Goal: Task Accomplishment & Management: Use online tool/utility

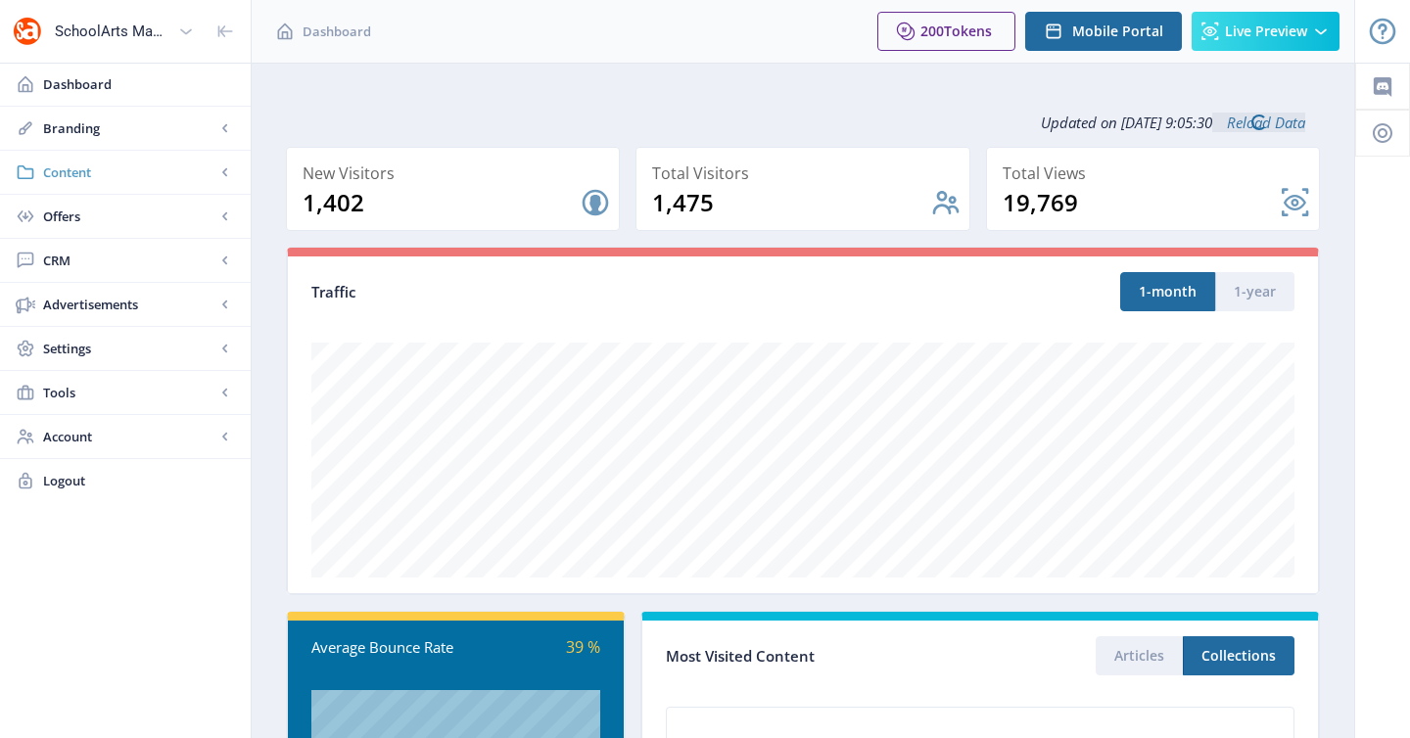
click at [143, 183] on link "Content" at bounding box center [125, 172] width 251 height 43
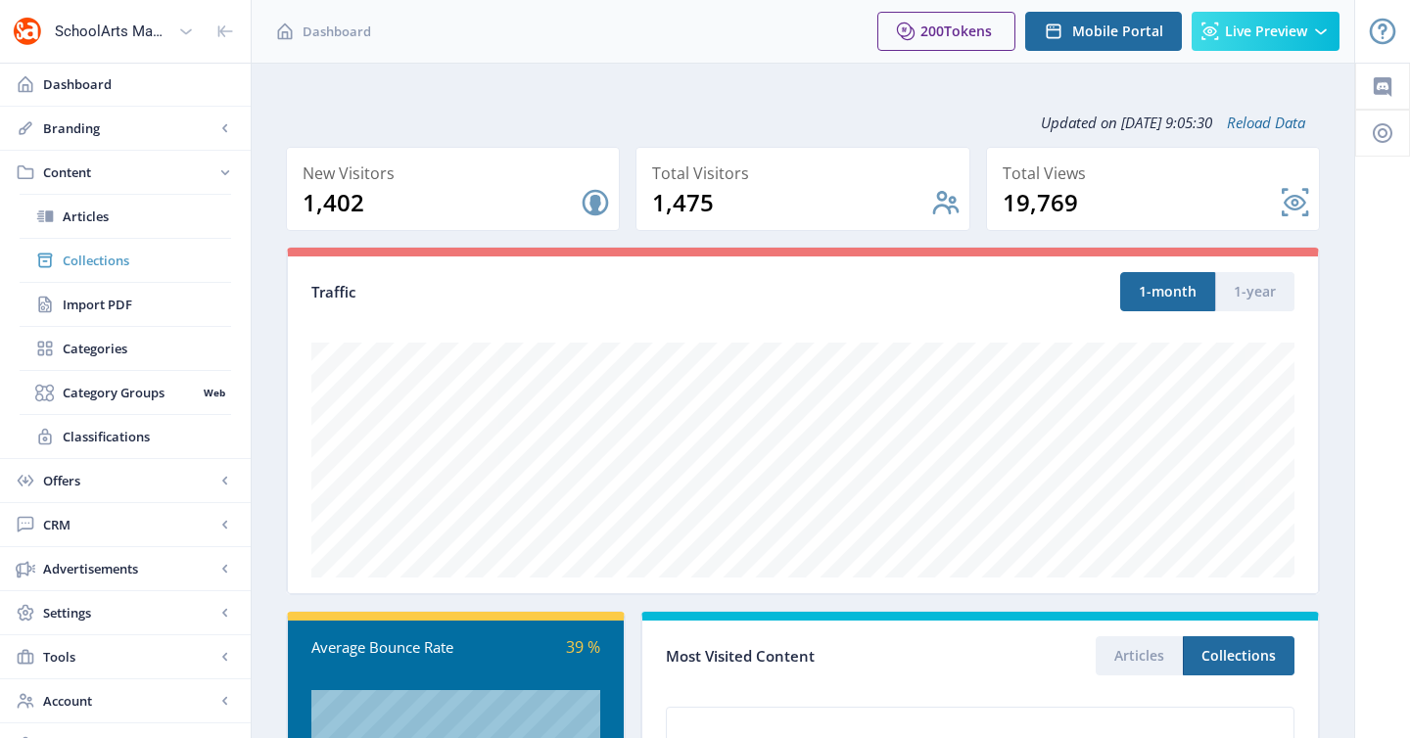
click at [120, 254] on span "Collections" at bounding box center [147, 261] width 168 height 20
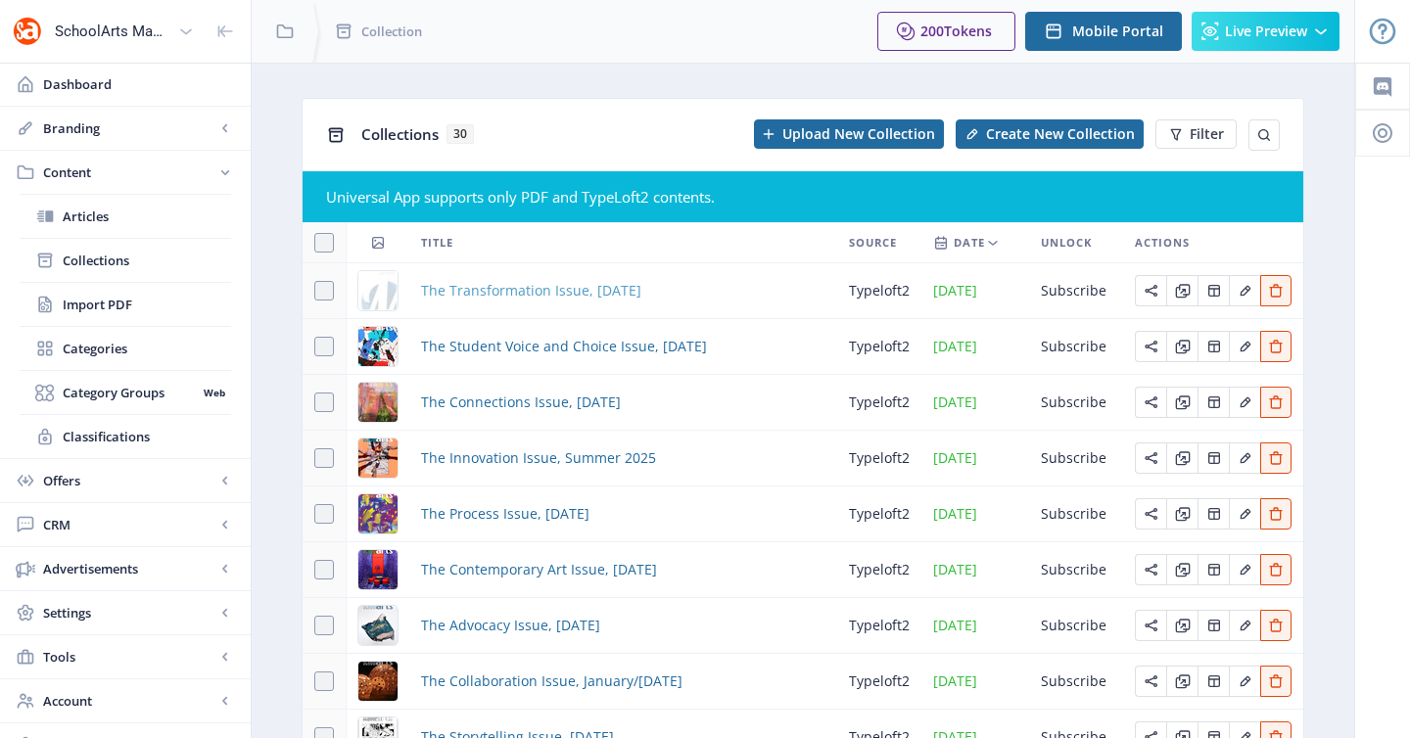
click at [491, 286] on span "The Transformation Issue, [DATE]" at bounding box center [531, 291] width 220 height 24
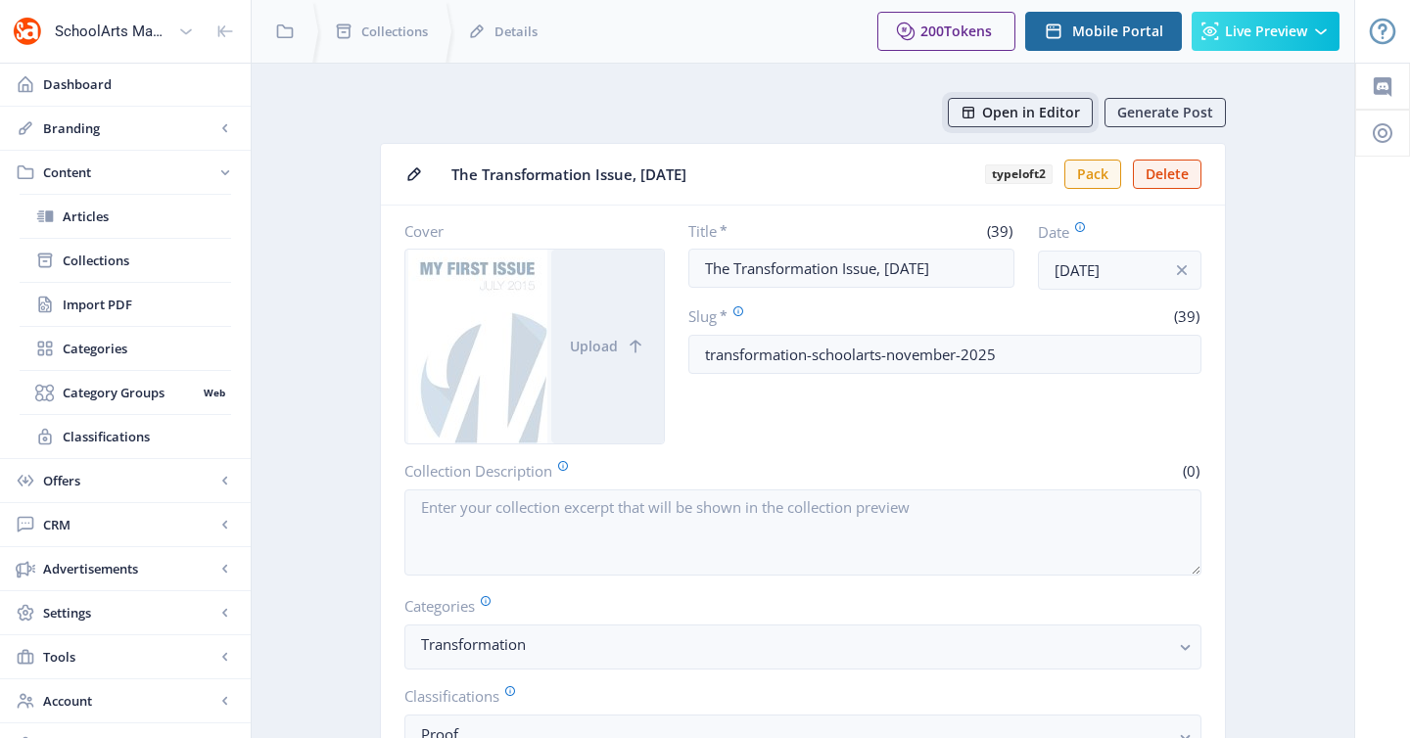
click at [1014, 114] on span "Open in Editor" at bounding box center [1031, 113] width 98 height 16
